Goal: Information Seeking & Learning: Learn about a topic

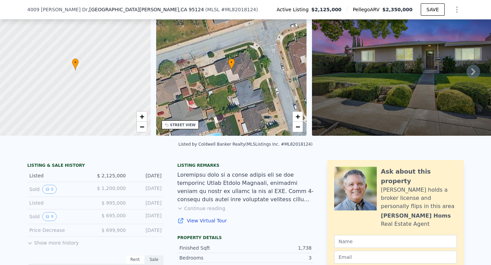
scroll to position [36, 0]
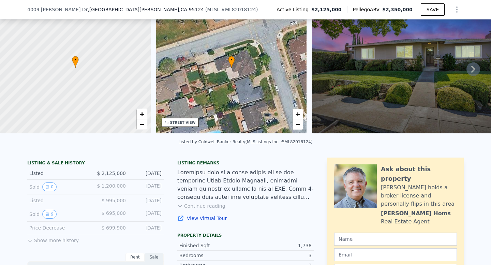
click at [117, 184] on span "$ 1,200,000" at bounding box center [111, 185] width 29 height 5
click at [48, 186] on icon "View historical data" at bounding box center [47, 187] width 3 height 3
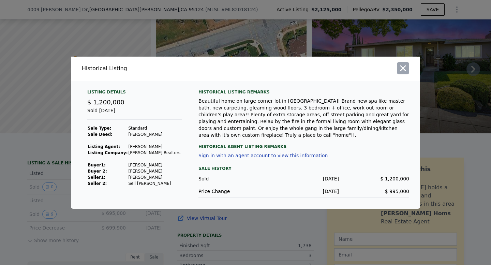
click at [404, 67] on icon "button" at bounding box center [403, 68] width 10 height 10
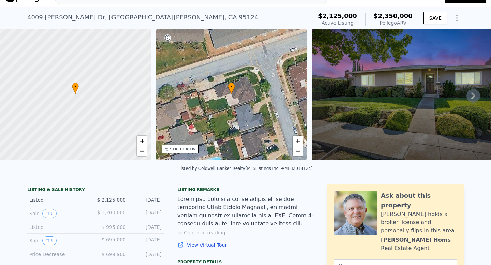
scroll to position [11, 0]
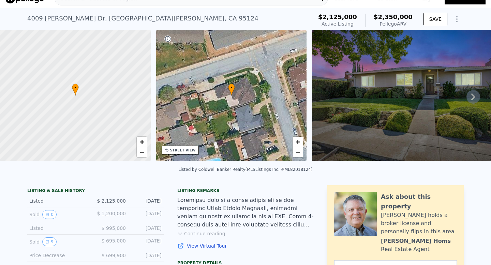
click at [469, 94] on icon at bounding box center [474, 97] width 14 height 14
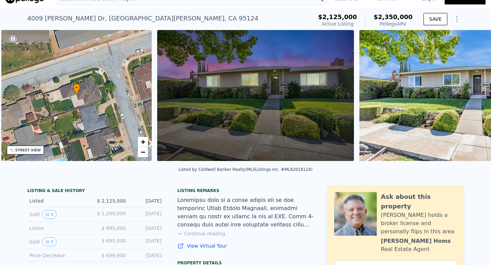
scroll to position [0, 159]
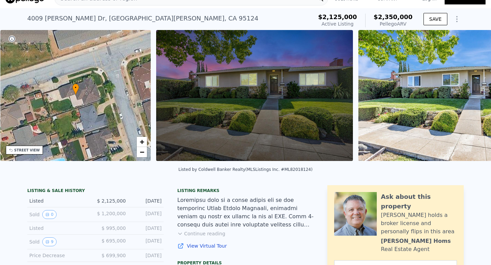
click at [469, 94] on img at bounding box center [457, 95] width 197 height 131
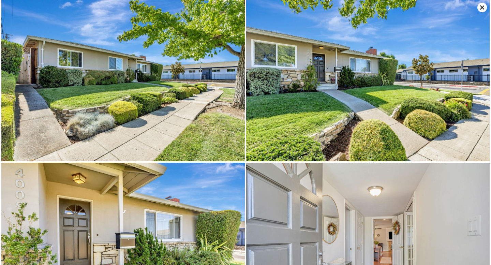
scroll to position [163, 0]
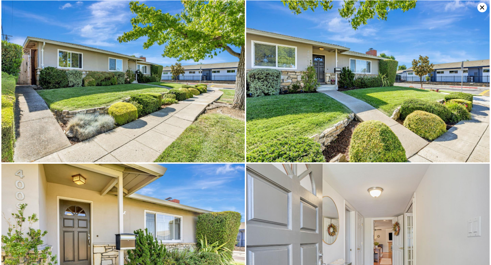
click at [488, 9] on img at bounding box center [368, 81] width 244 height 162
click at [483, 7] on icon at bounding box center [483, 8] width 10 height 10
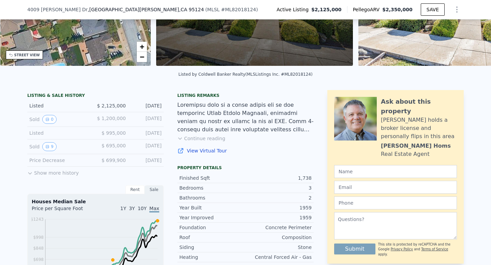
scroll to position [64, 0]
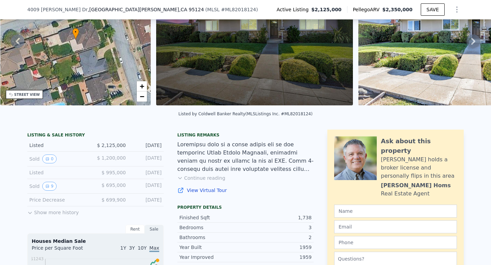
click at [68, 215] on button "Show more history" at bounding box center [53, 211] width 52 height 10
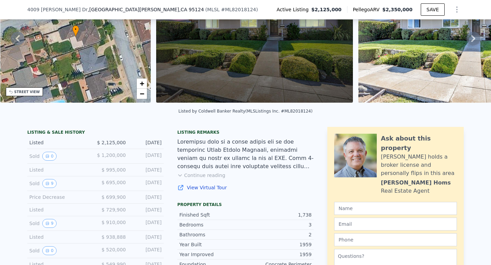
scroll to position [66, 0]
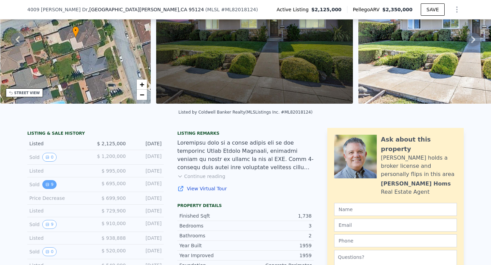
click at [49, 184] on button "9" at bounding box center [49, 184] width 14 height 9
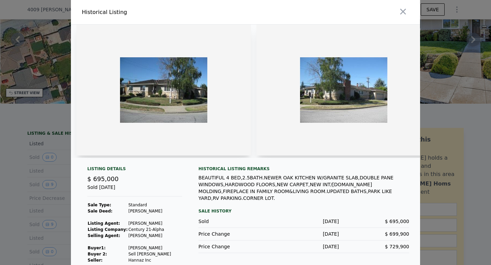
click at [49, 156] on div at bounding box center [245, 132] width 491 height 265
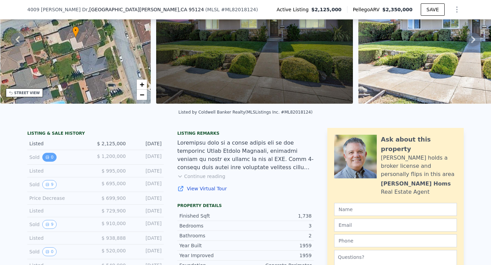
click at [48, 156] on icon "View historical data" at bounding box center [47, 157] width 3 height 3
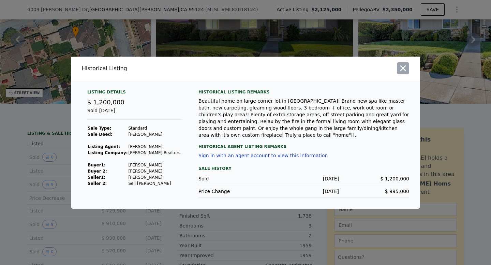
click at [405, 69] on icon "button" at bounding box center [403, 68] width 10 height 10
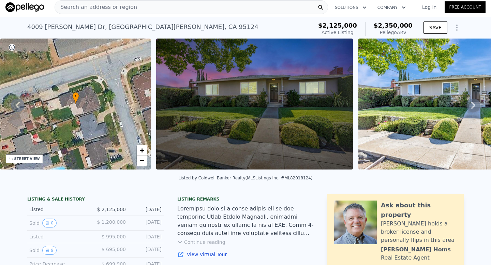
scroll to position [0, 0]
